Goal: Information Seeking & Learning: Learn about a topic

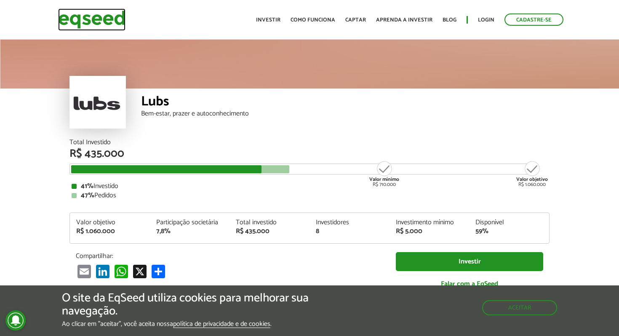
click at [118, 22] on img at bounding box center [91, 19] width 67 height 22
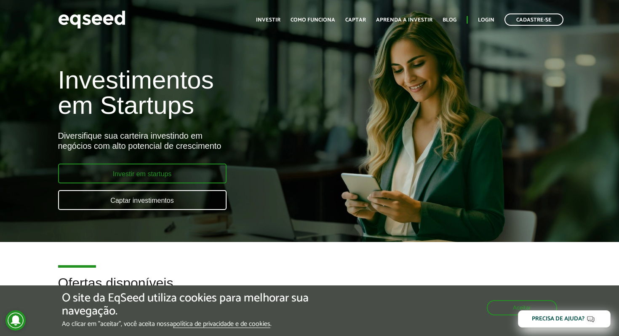
click at [199, 174] on link "Investir em startups" at bounding box center [142, 173] width 169 height 20
